Goal: Check status: Check status

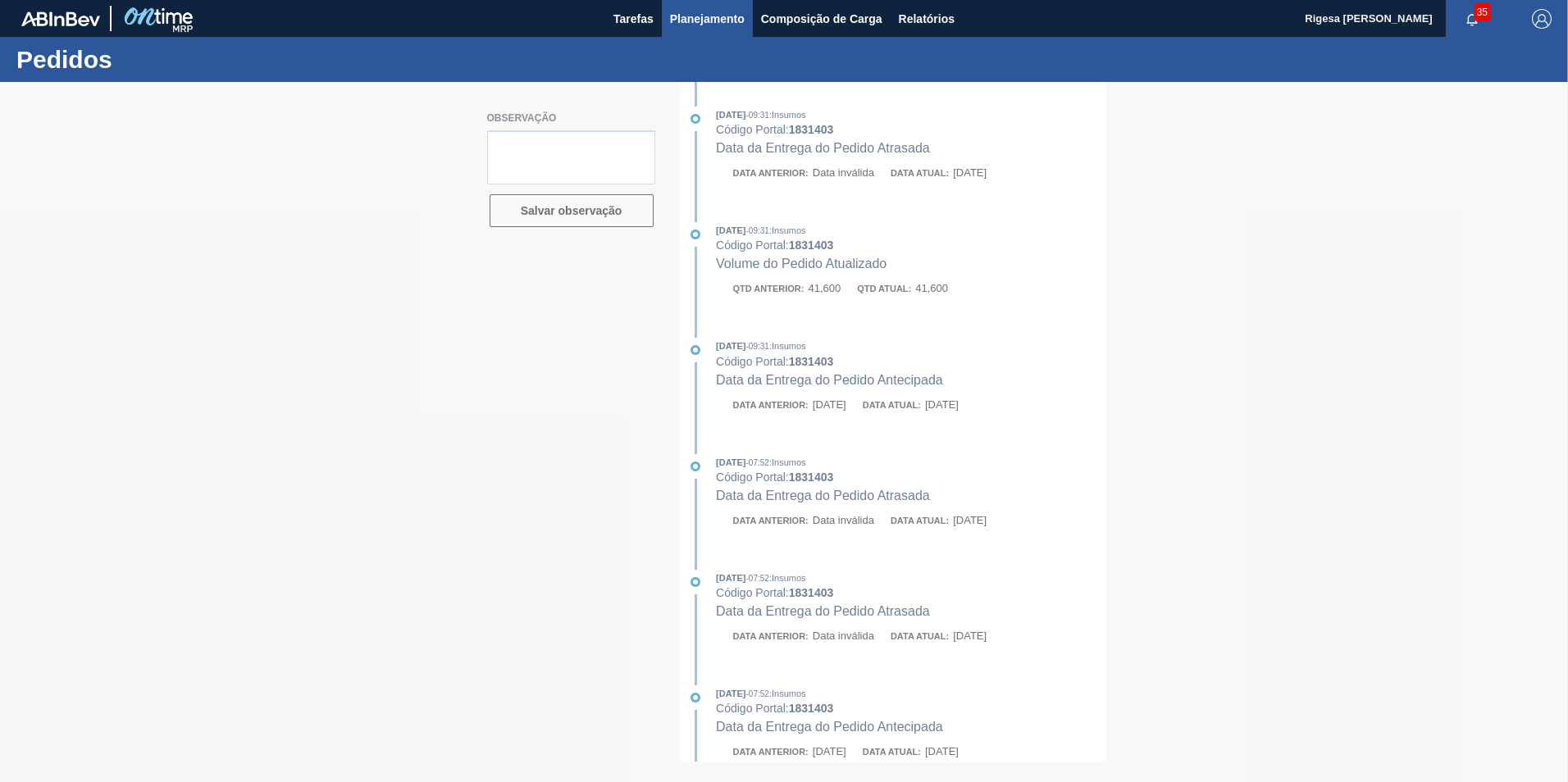
click at [691, 19] on span "Planejamento" at bounding box center [707, 18] width 75 height 19
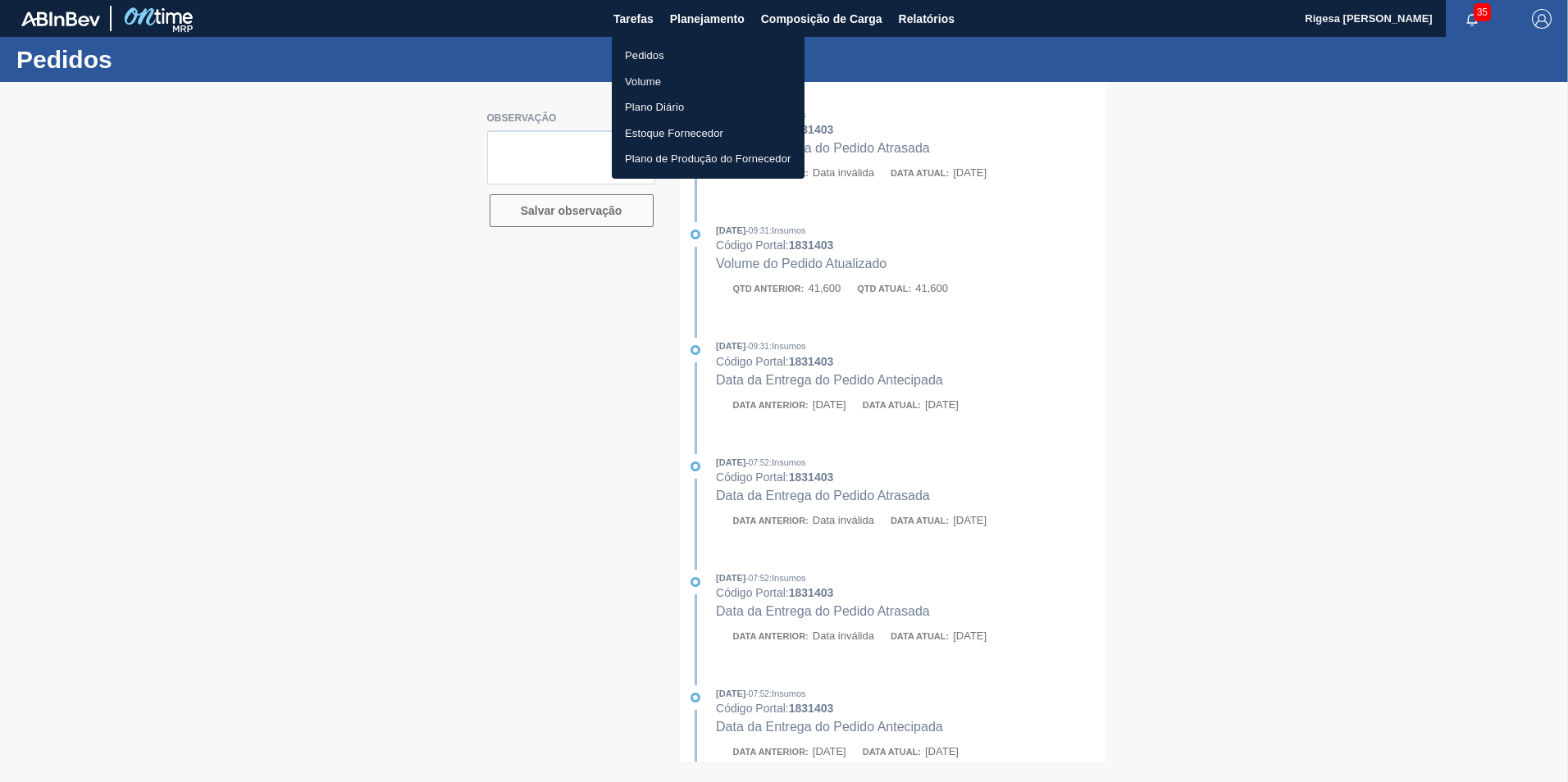
click at [647, 53] on li "Pedidos" at bounding box center [709, 56] width 193 height 26
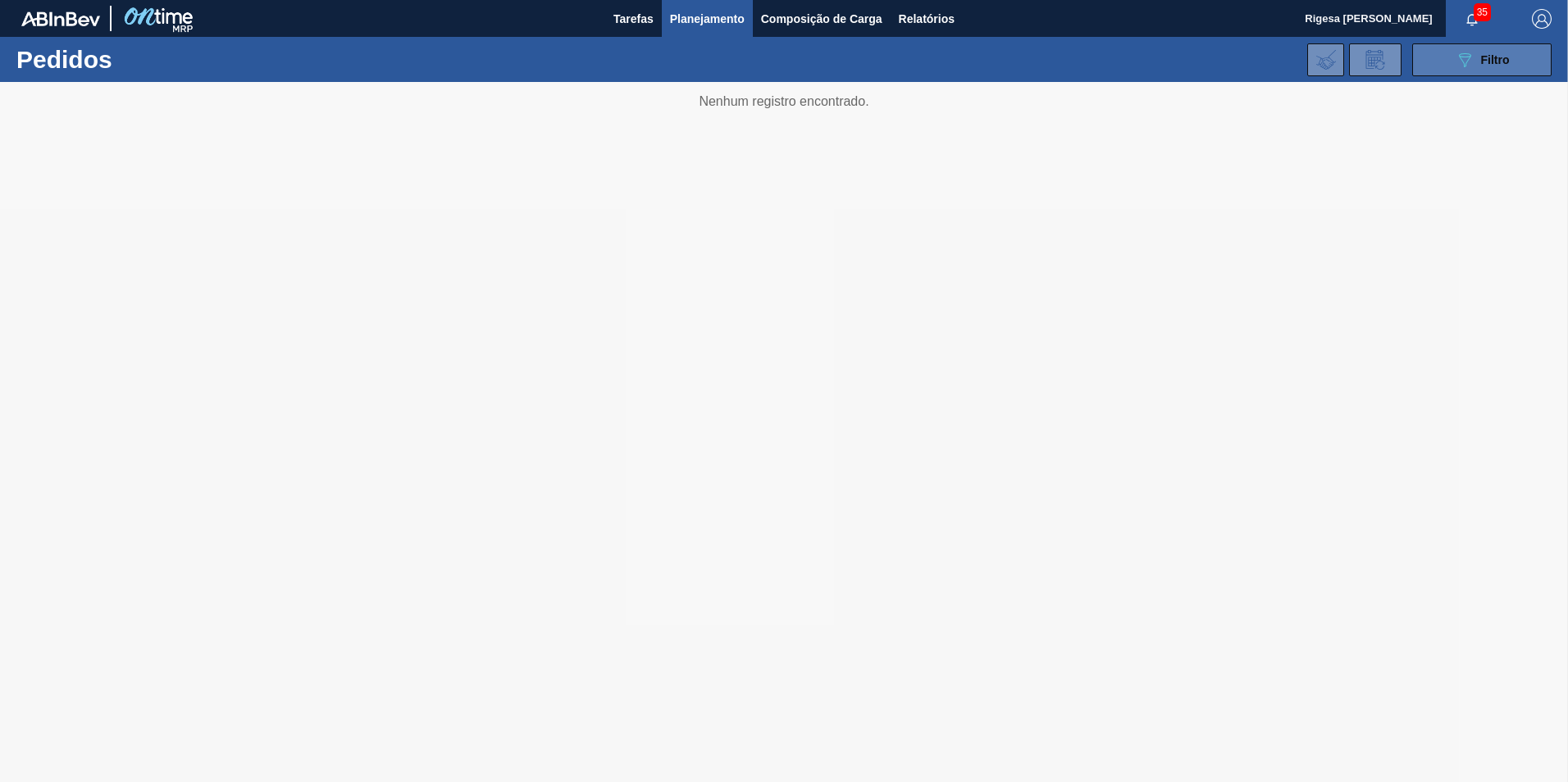
click at [1495, 54] on span "Filtro" at bounding box center [1495, 60] width 29 height 13
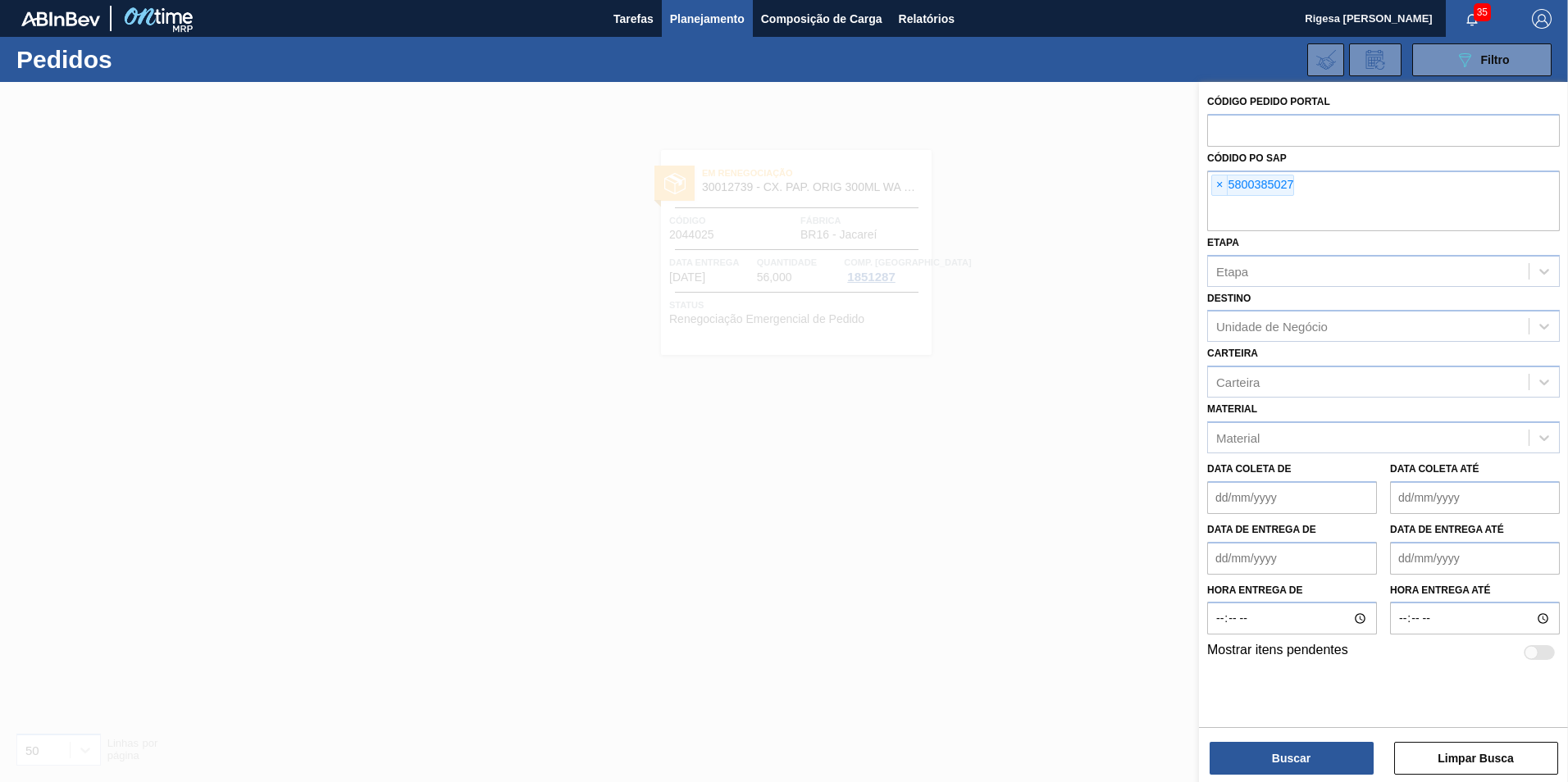
click at [1219, 184] on span "×" at bounding box center [1220, 185] width 16 height 19
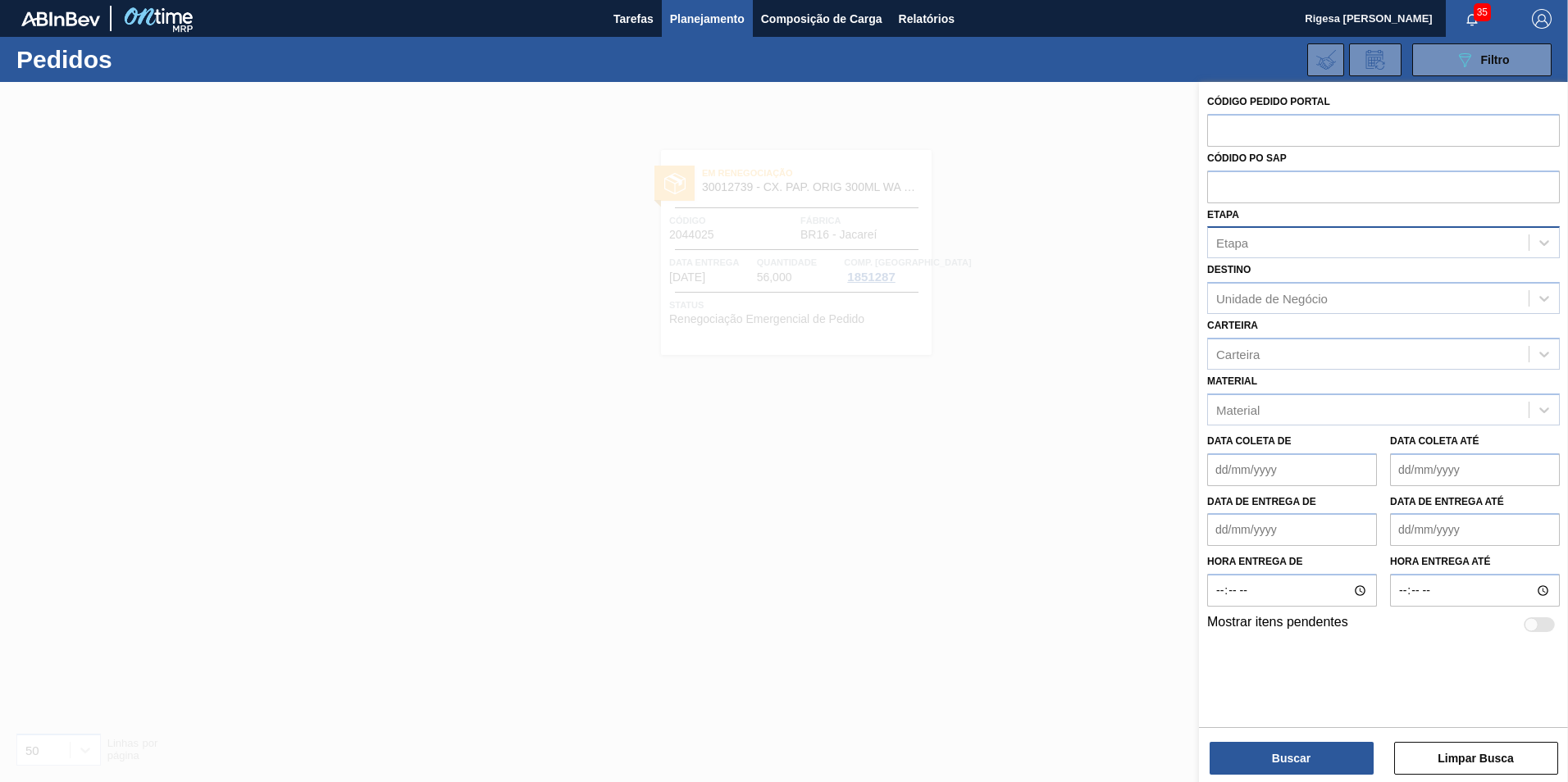
click at [1265, 250] on div "Etapa" at bounding box center [1368, 243] width 321 height 24
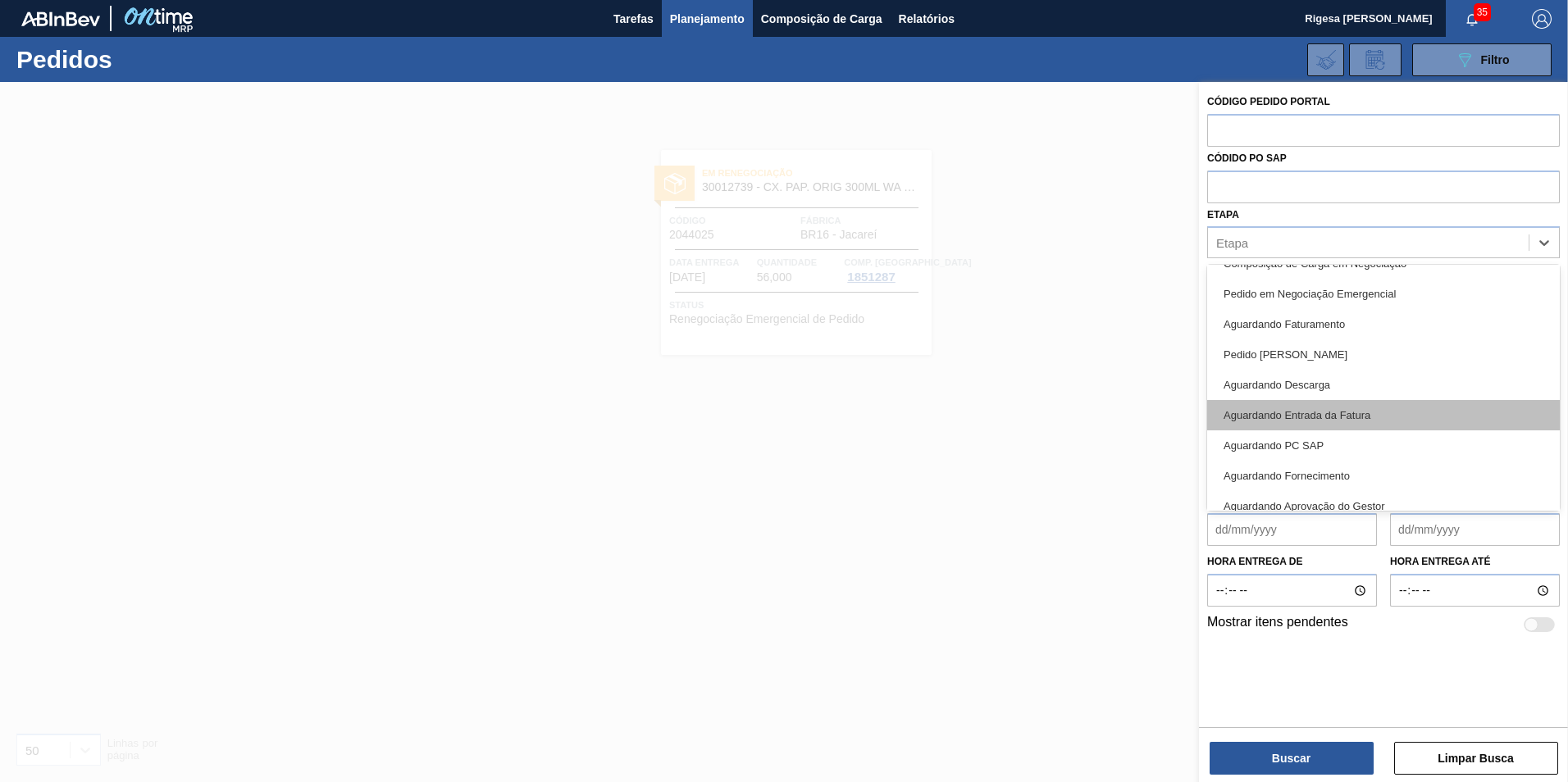
scroll to position [52, 0]
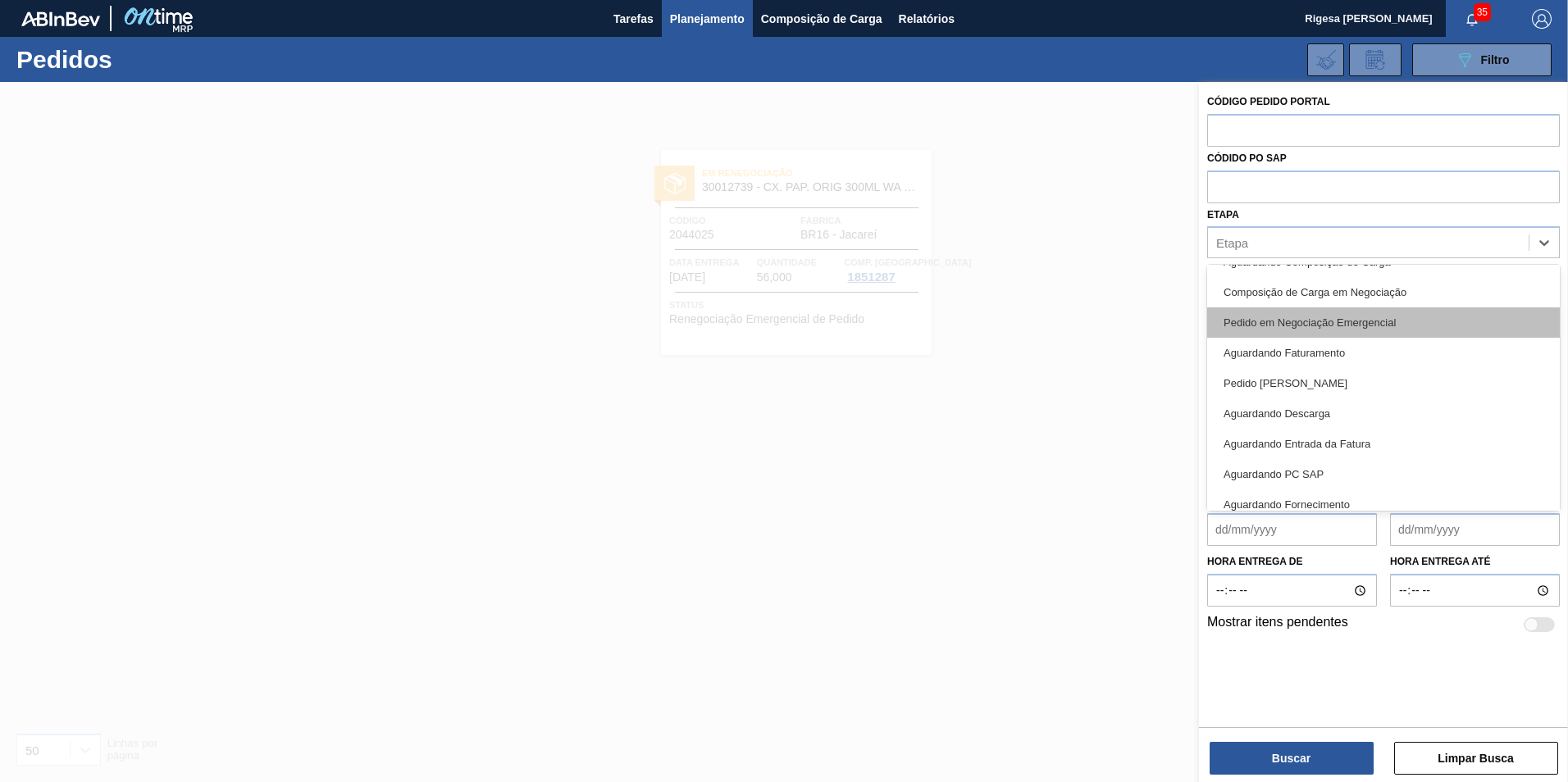
click at [1284, 329] on div "Pedido em Negociação Emergencial" at bounding box center [1383, 323] width 353 height 31
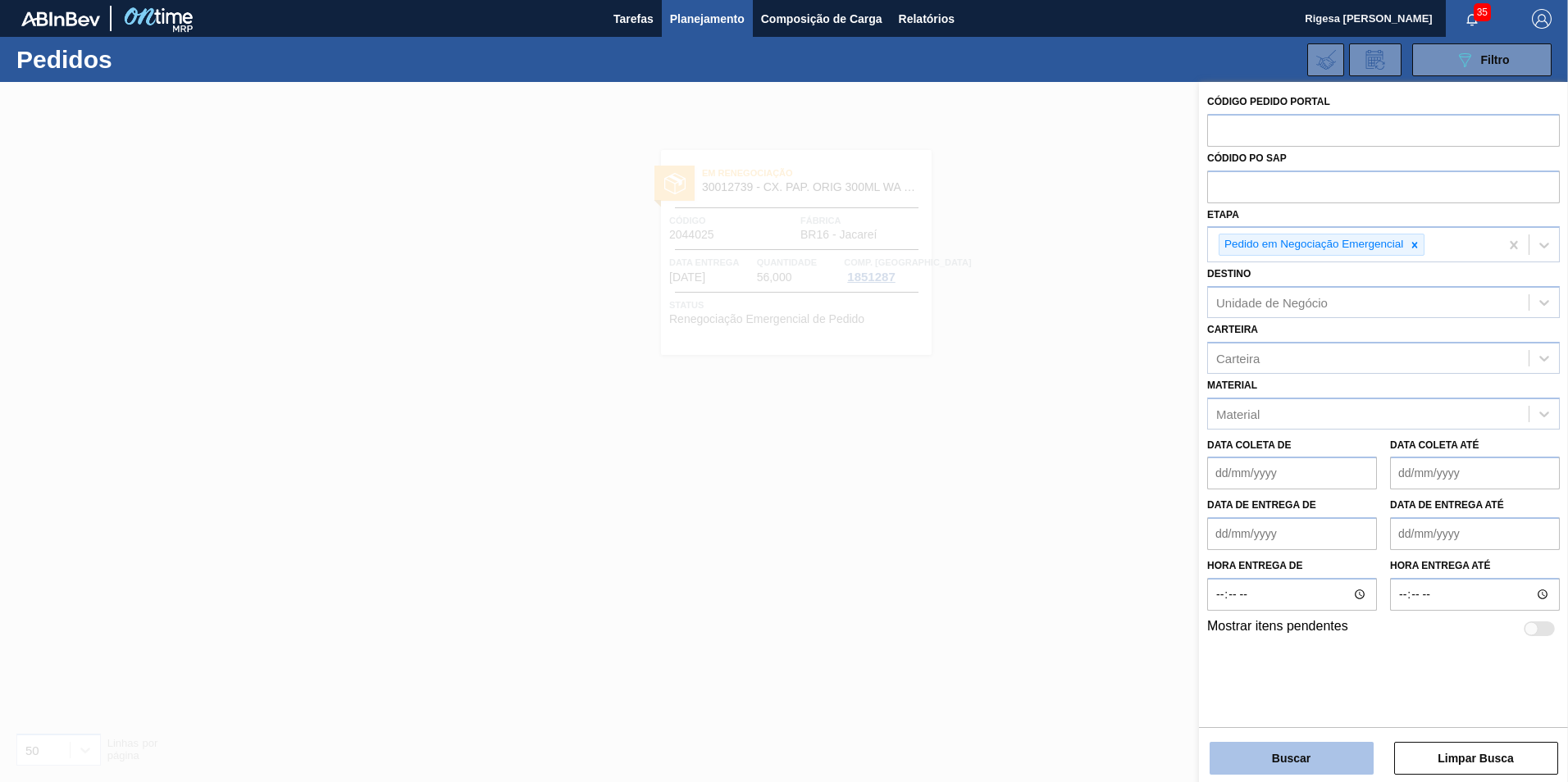
click at [1286, 771] on button "Buscar" at bounding box center [1291, 757] width 164 height 32
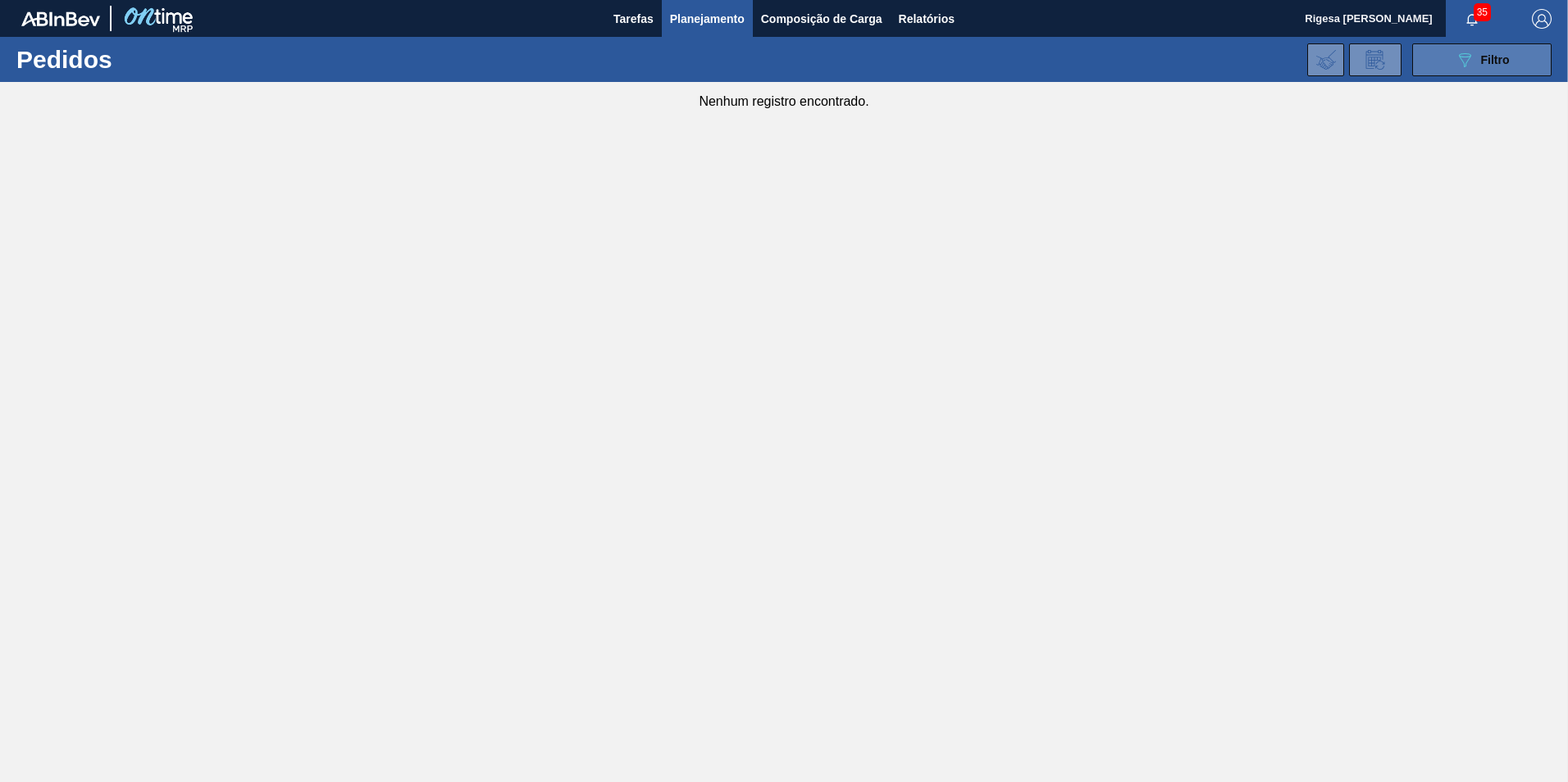
click at [1444, 53] on button "089F7B8B-B2A5-4AFE-B5C0-19BA573D28AC Filtro" at bounding box center [1481, 60] width 139 height 32
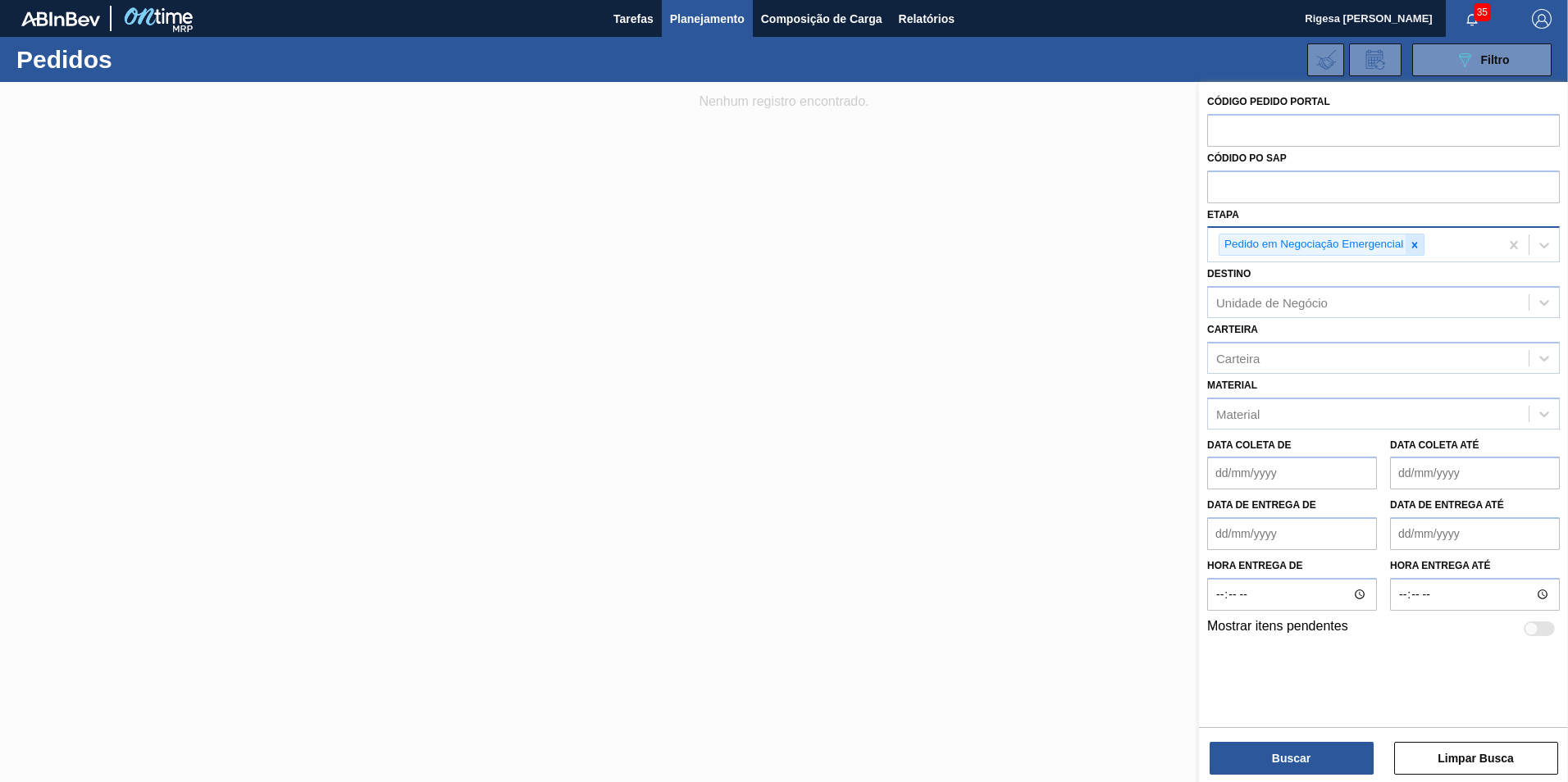
click at [1415, 242] on icon at bounding box center [1414, 245] width 11 height 11
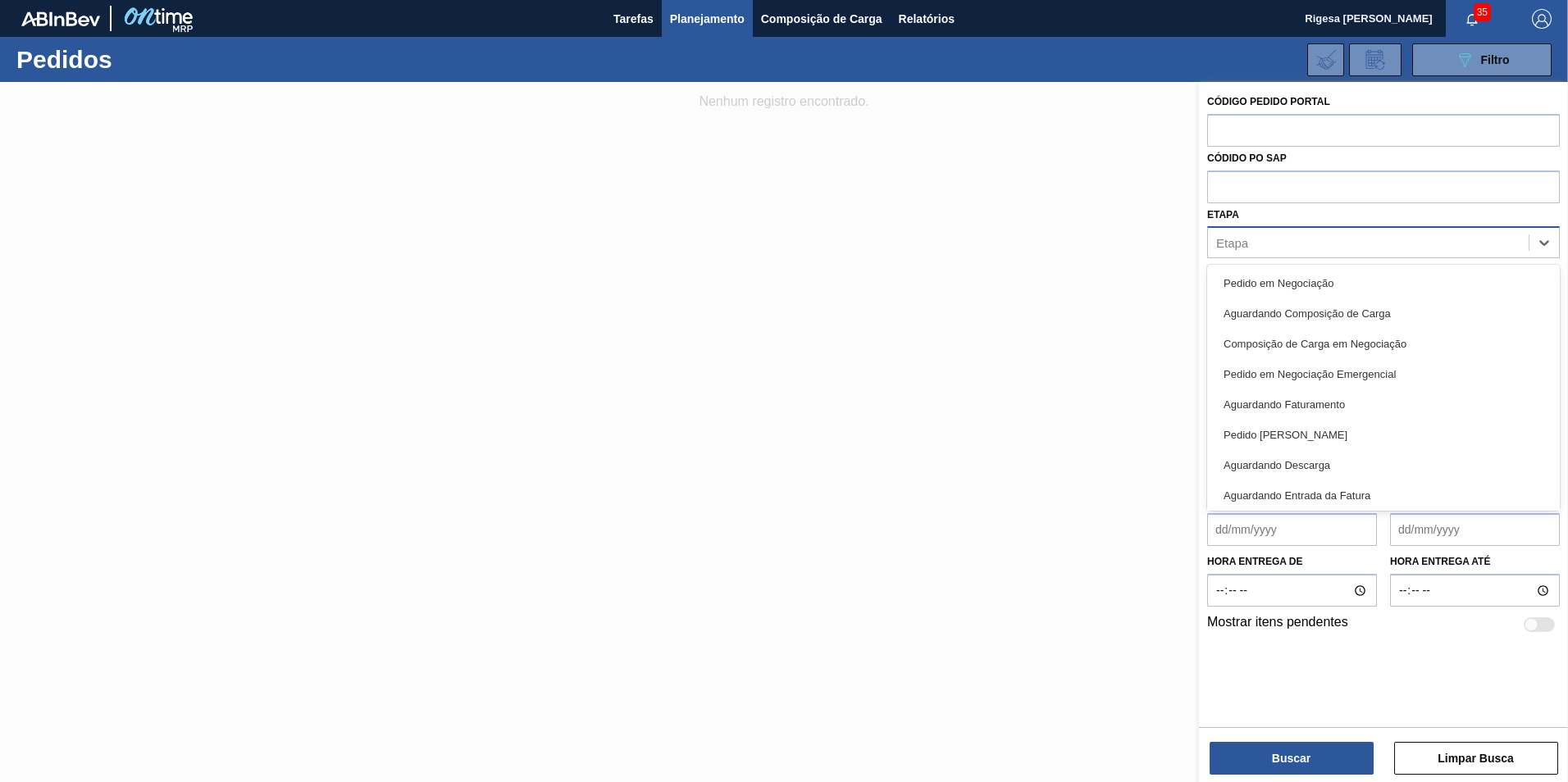
click at [1308, 236] on div "Etapa" at bounding box center [1368, 243] width 321 height 24
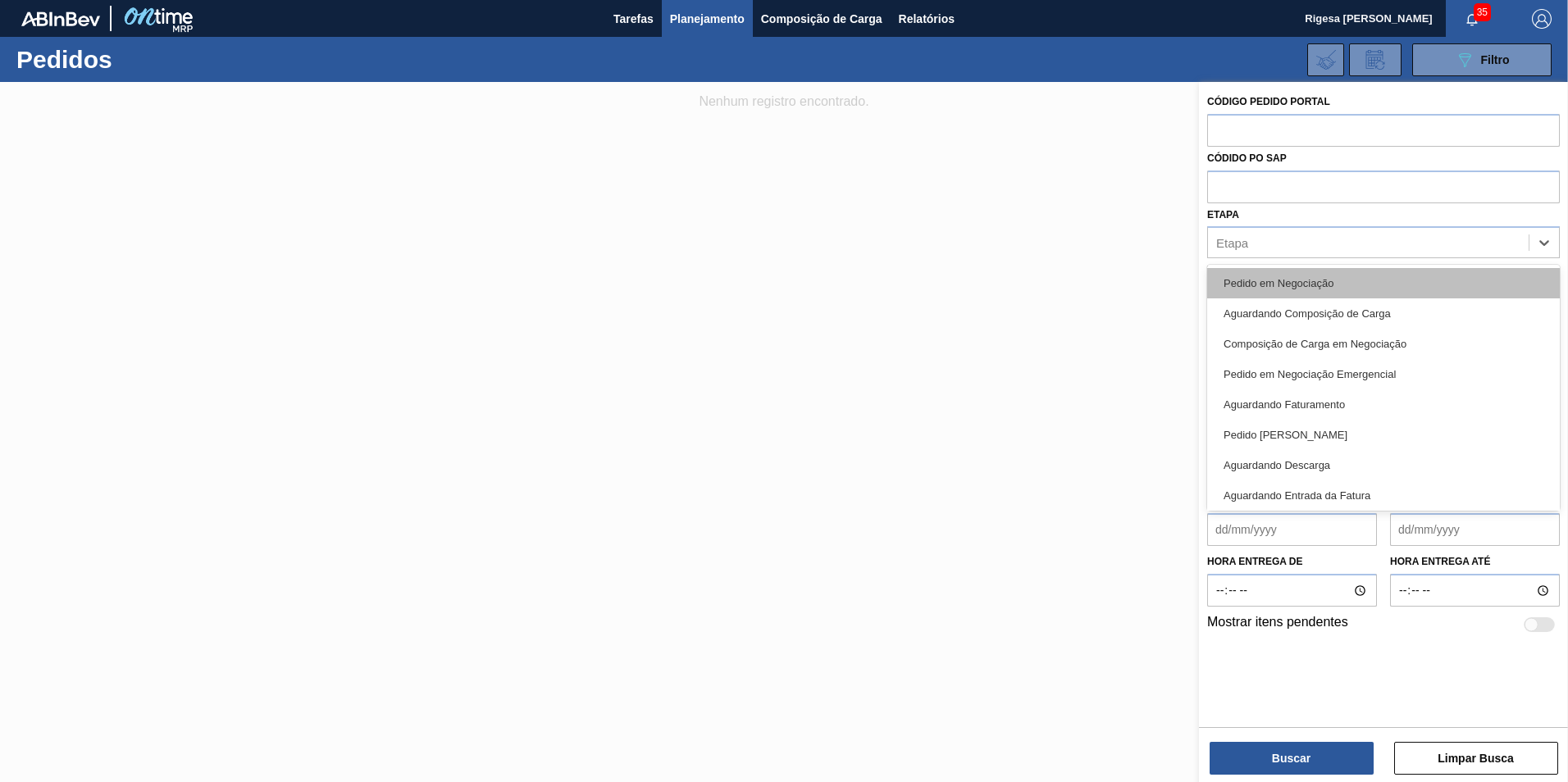
click at [1294, 288] on div "Pedido em Negociação" at bounding box center [1383, 283] width 353 height 31
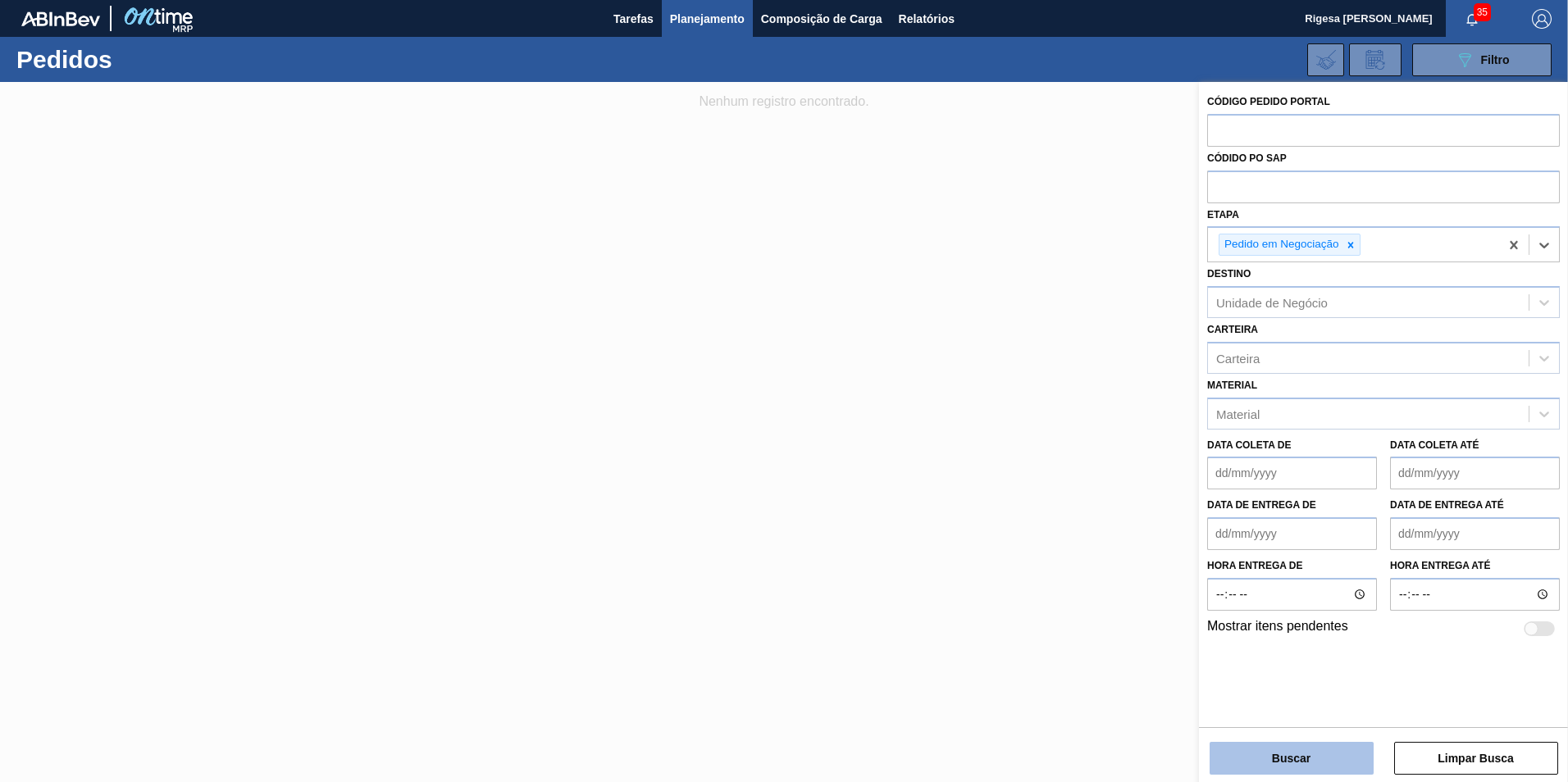
click at [1298, 745] on button "Buscar" at bounding box center [1291, 757] width 164 height 32
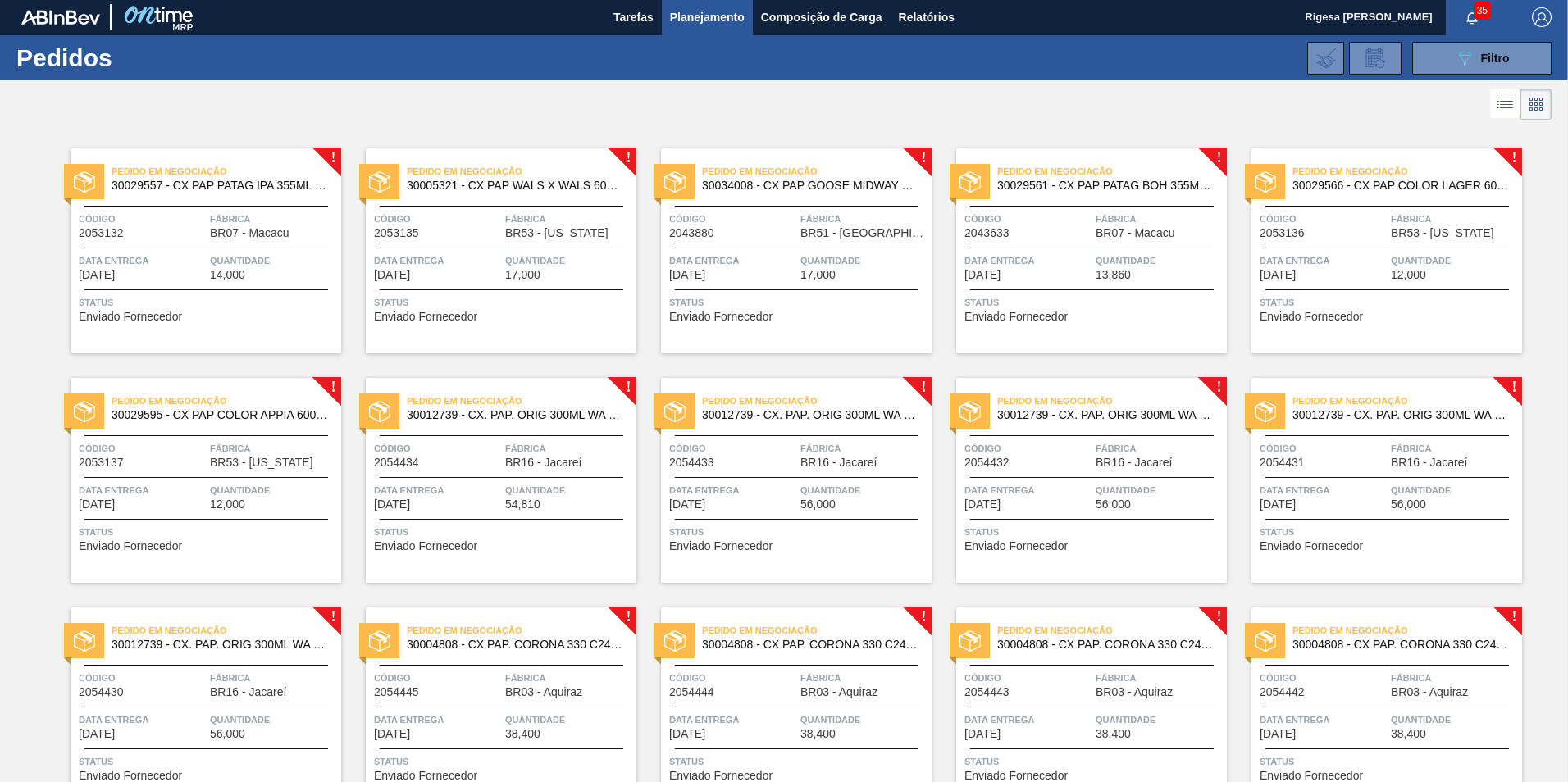
scroll to position [0, 0]
